Goal: Task Accomplishment & Management: Use online tool/utility

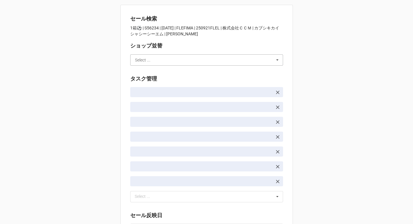
click at [159, 57] on input "text" at bounding box center [207, 60] width 152 height 11
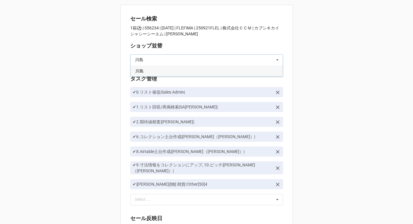
type input "川島"
click at [151, 71] on div "川島" at bounding box center [206, 70] width 152 height 11
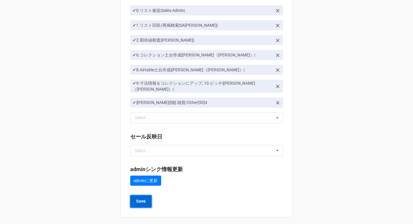
click at [138, 201] on b "Save" at bounding box center [141, 201] width 10 height 6
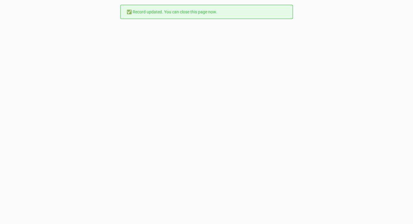
scroll to position [0, 0]
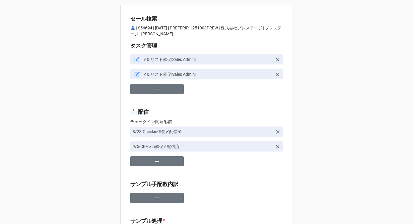
click at [147, 28] on p "👗 | S56694 | [DATE] | PREFERIR | 251003PREW | 株式会社プレステージ | プレステージ | [PERSON_NAM…" at bounding box center [206, 31] width 153 height 12
copy p "56694"
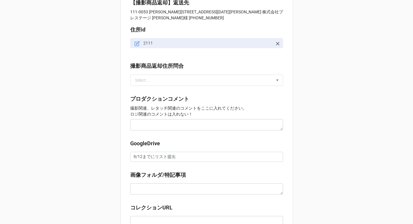
scroll to position [642, 0]
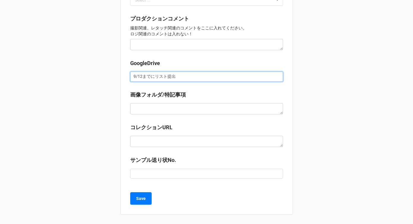
drag, startPoint x: 181, startPoint y: 77, endPoint x: 105, endPoint y: 73, distance: 76.2
paste input "[URL][DOMAIN_NAME]"
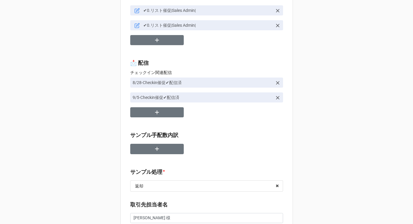
scroll to position [26, 0]
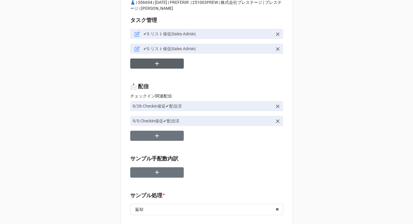
type input "[URL][DOMAIN_NAME]"
click at [146, 65] on button "button" at bounding box center [156, 64] width 53 height 10
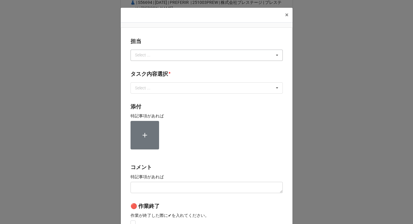
click at [147, 55] on div "Select ..." at bounding box center [146, 55] width 26 height 7
type input "川島"
click at [146, 65] on div "川島" at bounding box center [206, 66] width 151 height 11
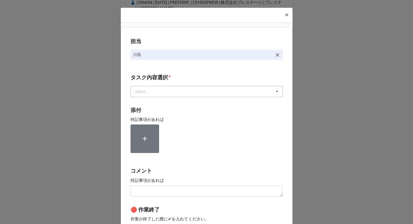
click at [143, 91] on div "Select ..." at bounding box center [146, 91] width 26 height 7
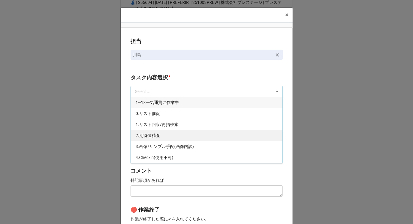
click at [144, 138] on div "2.期待値精査" at bounding box center [206, 135] width 151 height 11
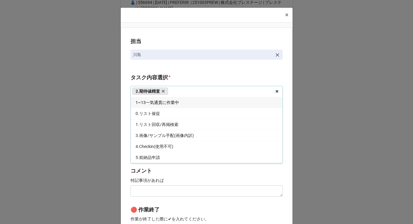
click at [124, 137] on div "担当 [PERSON_NAME][GEOGRAPHIC_DATA]内容選択 * 2.期待値精査 1~13一気通貫に作業中 0.リスト催促 1.リスト回収/再掲…" at bounding box center [207, 146] width 172 height 239
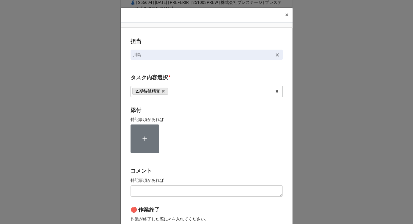
scroll to position [89, 0]
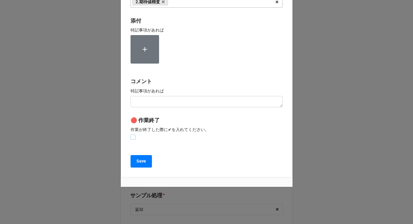
click at [133, 135] on label at bounding box center [132, 135] width 5 height 0
checkbox input "true"
click at [138, 168] on div "担当 [PERSON_NAME][GEOGRAPHIC_DATA]内容選択 * 2.期待値精査 1~13一気通貫に作業中 0.リスト催促 1.リスト回収/再掲…" at bounding box center [207, 57] width 172 height 239
click at [136, 164] on b "Save" at bounding box center [141, 161] width 10 height 6
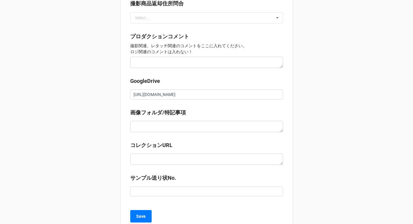
scroll to position [656, 0]
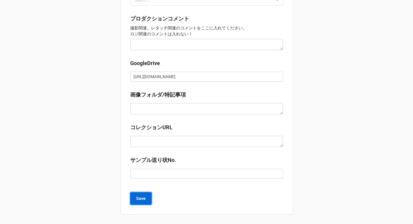
click at [142, 198] on b "Save" at bounding box center [141, 198] width 10 height 6
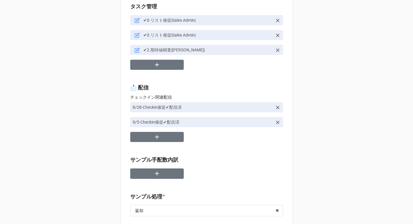
scroll to position [0, 0]
